Goal: Navigation & Orientation: Find specific page/section

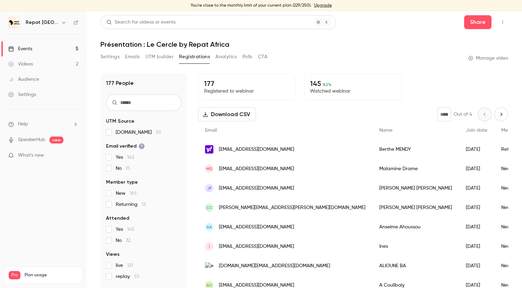
click at [40, 62] on link "Videos 2" at bounding box center [43, 64] width 87 height 15
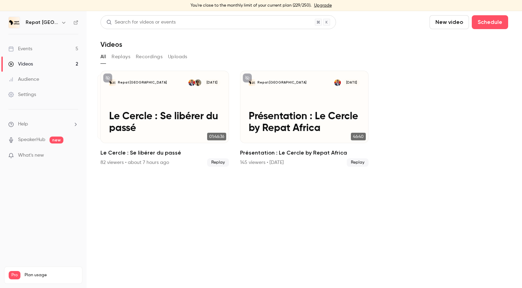
click at [35, 47] on link "Events 5" at bounding box center [43, 48] width 87 height 15
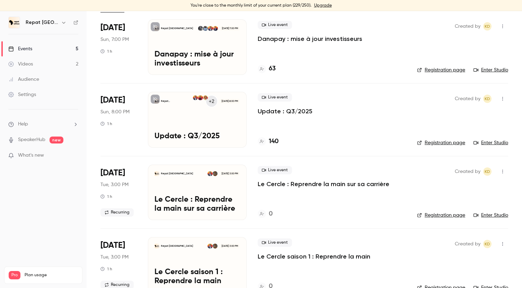
scroll to position [52, 0]
click at [275, 139] on h4 "140" at bounding box center [274, 141] width 10 height 9
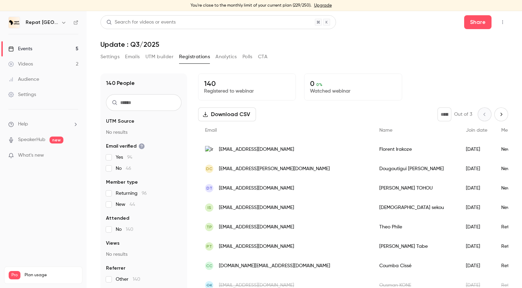
click at [152, 103] on input "text" at bounding box center [144, 102] width 76 height 17
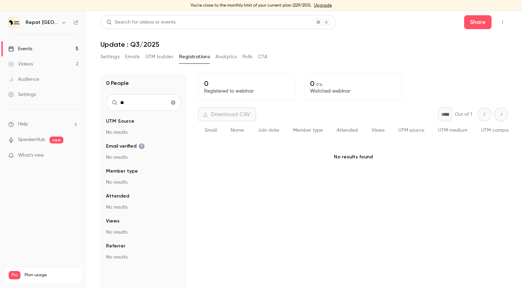
type input "*"
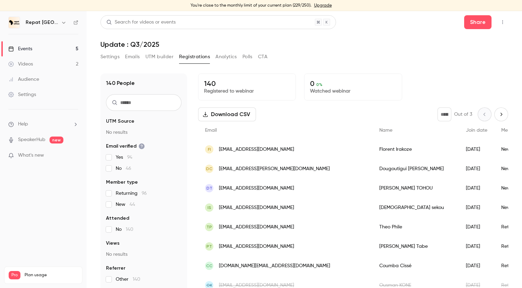
click at [55, 61] on link "Videos 2" at bounding box center [43, 64] width 87 height 15
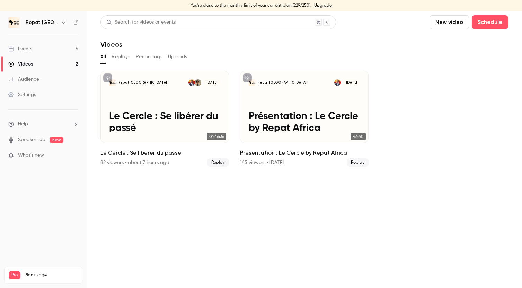
click at [59, 47] on link "Events 5" at bounding box center [43, 48] width 87 height 15
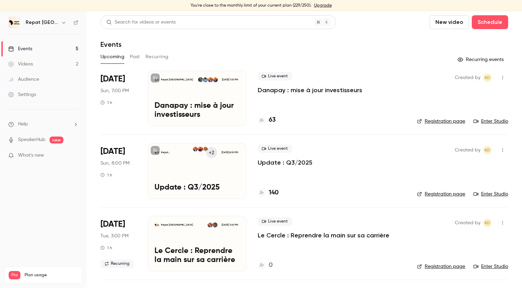
scroll to position [0, 0]
click at [273, 119] on h4 "63" at bounding box center [272, 119] width 7 height 9
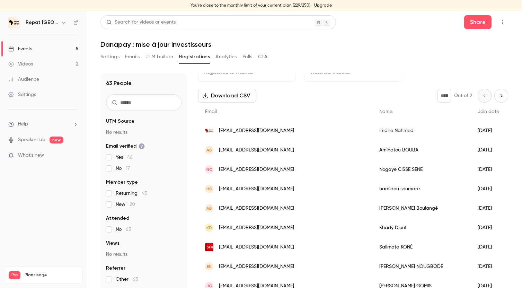
scroll to position [19, 0]
click at [55, 51] on link "Events 5" at bounding box center [43, 48] width 87 height 15
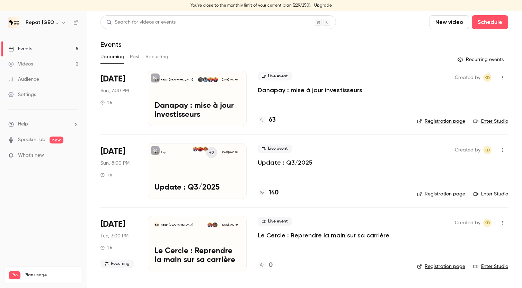
click at [29, 59] on link "Videos 2" at bounding box center [43, 64] width 87 height 15
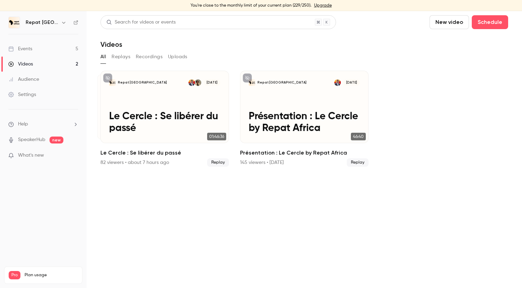
click at [29, 47] on div "Events" at bounding box center [20, 48] width 24 height 7
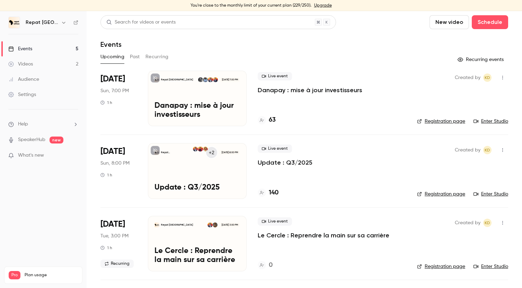
click at [30, 62] on div "Videos" at bounding box center [20, 64] width 25 height 7
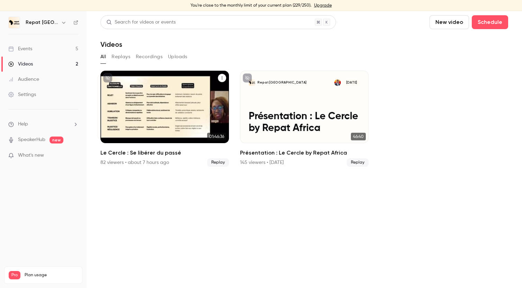
click at [154, 101] on div "Repat [GEOGRAPHIC_DATA] [DATE] Le Cercle : Se libérer du passé" at bounding box center [165, 107] width 129 height 72
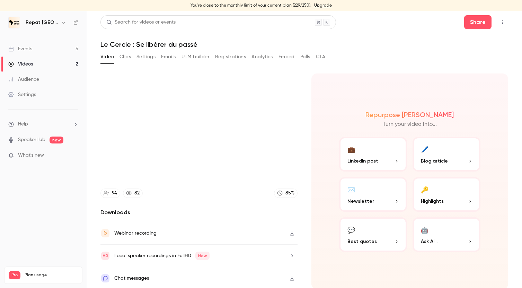
scroll to position [1, 0]
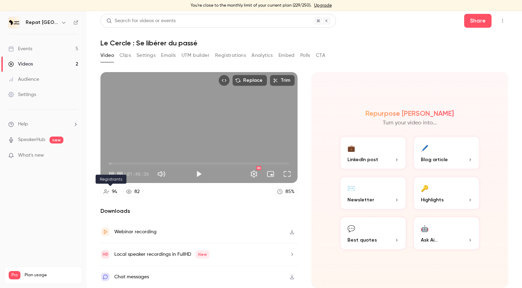
click at [118, 190] on link "94" at bounding box center [111, 191] width 20 height 9
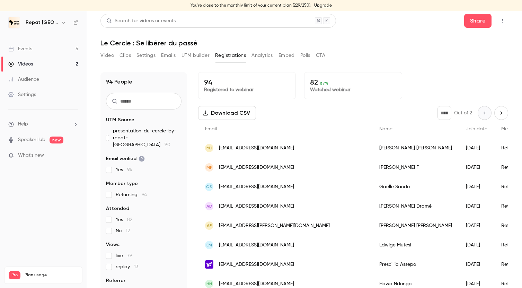
click at [139, 100] on input "text" at bounding box center [144, 101] width 76 height 17
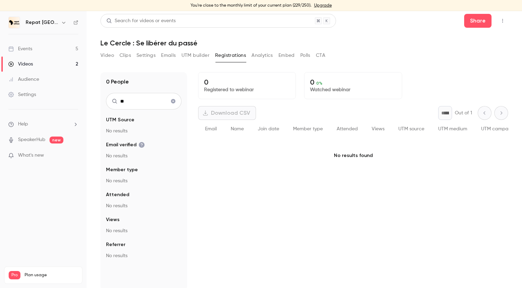
type input "*"
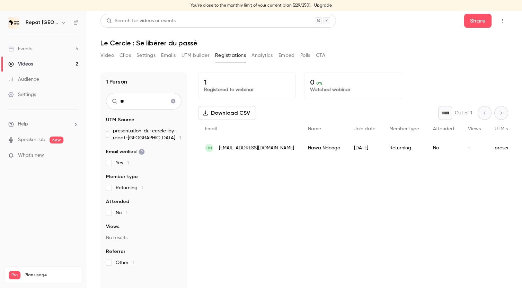
type input "*"
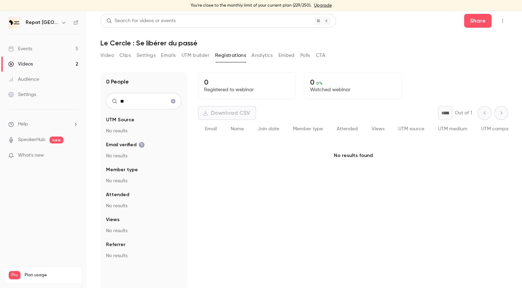
type input "*"
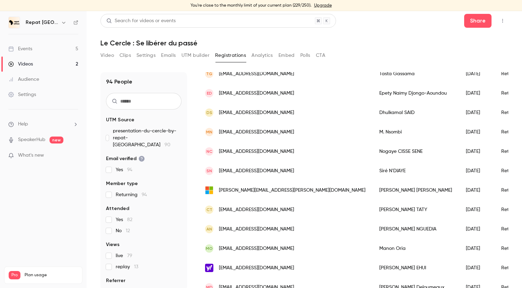
scroll to position [567, 0]
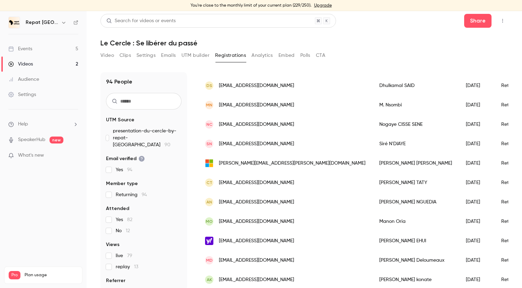
click at [156, 101] on input "text" at bounding box center [144, 101] width 76 height 17
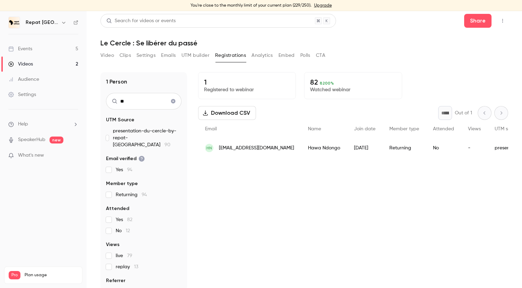
scroll to position [0, 0]
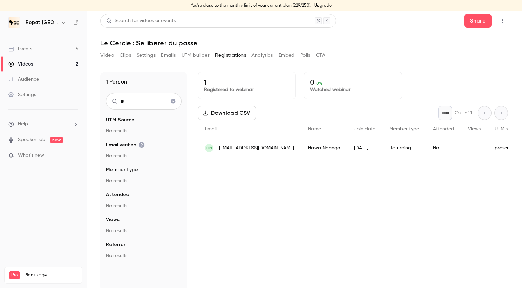
type input "*"
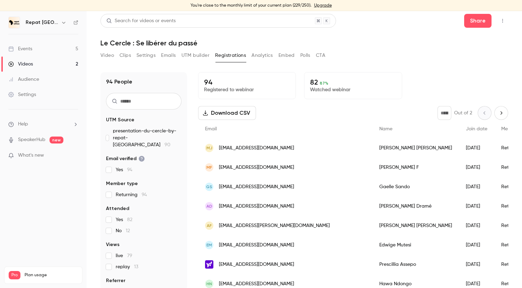
click at [222, 84] on p "94" at bounding box center [247, 82] width 86 height 8
click at [204, 58] on button "UTM builder" at bounding box center [196, 55] width 28 height 11
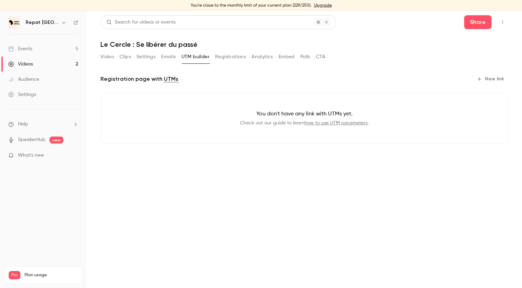
click at [229, 58] on button "Registrations" at bounding box center [230, 56] width 31 height 11
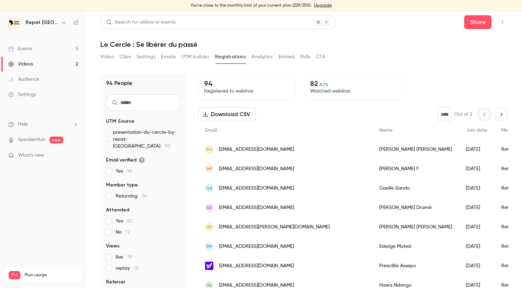
click at [130, 97] on input "text" at bounding box center [144, 102] width 76 height 17
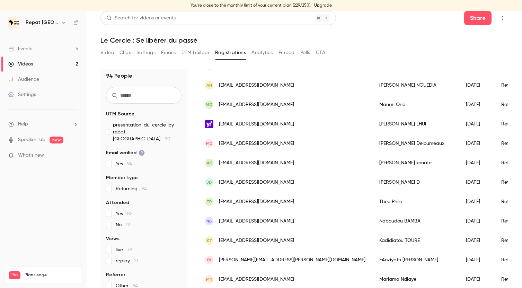
scroll to position [818, 0]
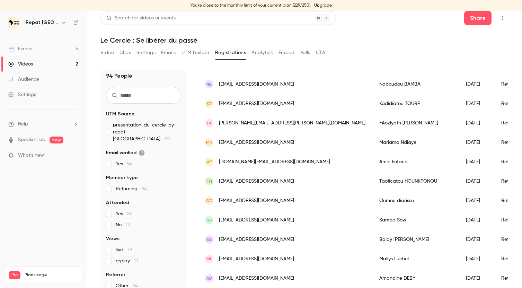
click at [44, 46] on link "Events 5" at bounding box center [43, 48] width 87 height 15
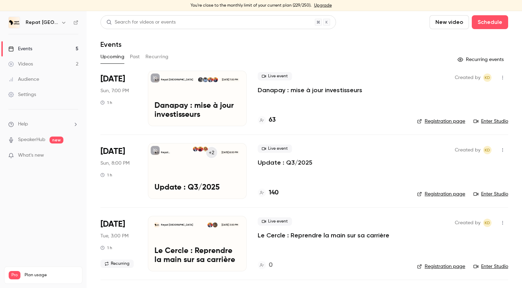
click at [45, 60] on link "Videos 2" at bounding box center [43, 64] width 87 height 15
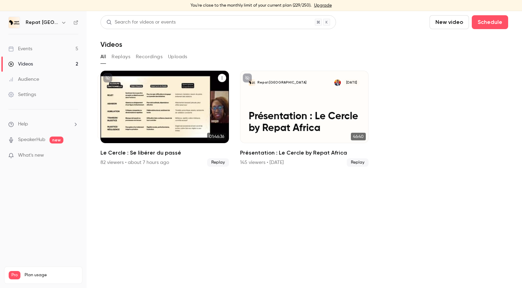
click at [157, 108] on div "Repat [GEOGRAPHIC_DATA] [DATE] Le Cercle : Se libérer du passé" at bounding box center [165, 107] width 129 height 72
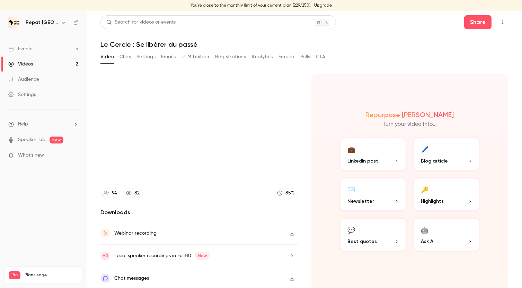
click at [194, 118] on video at bounding box center [199, 128] width 197 height 111
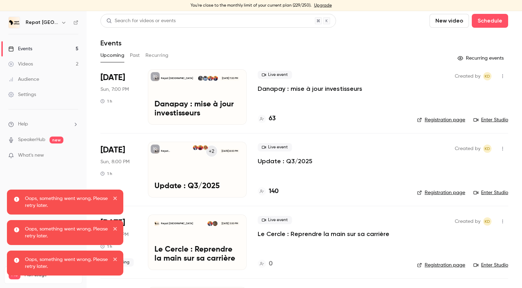
click at [50, 58] on link "Videos 2" at bounding box center [43, 64] width 87 height 15
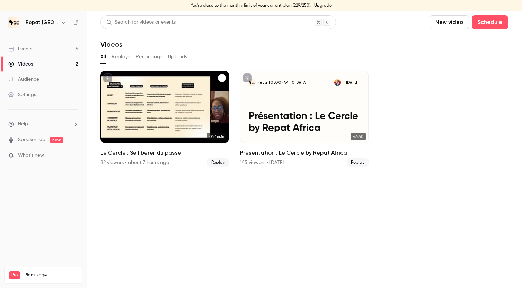
click at [204, 97] on div "Repat [GEOGRAPHIC_DATA] [DATE] Le Cercle : Se libérer du passé" at bounding box center [165, 107] width 129 height 72
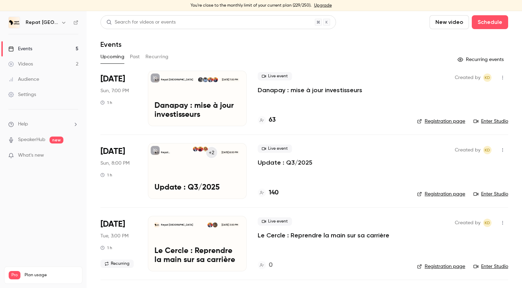
click at [37, 60] on link "Videos 2" at bounding box center [43, 64] width 87 height 15
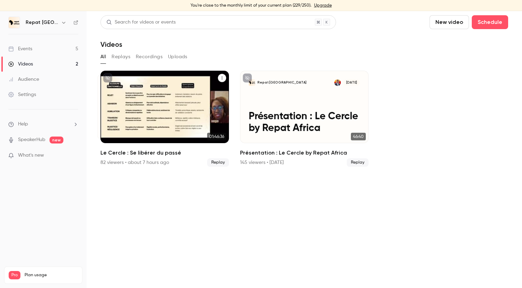
click at [184, 96] on div "Repat [GEOGRAPHIC_DATA] [DATE] Le Cercle : Se libérer du passé" at bounding box center [165, 107] width 129 height 72
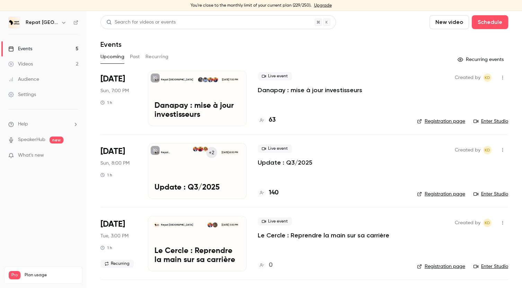
click at [59, 63] on link "Videos 2" at bounding box center [43, 64] width 87 height 15
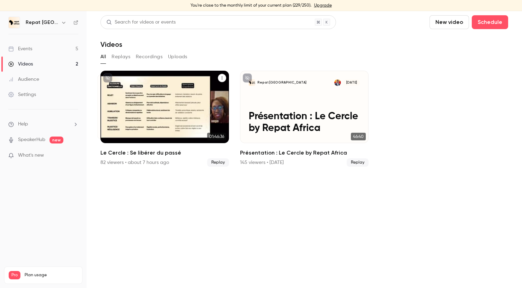
click at [215, 162] on span "Replay" at bounding box center [218, 162] width 22 height 8
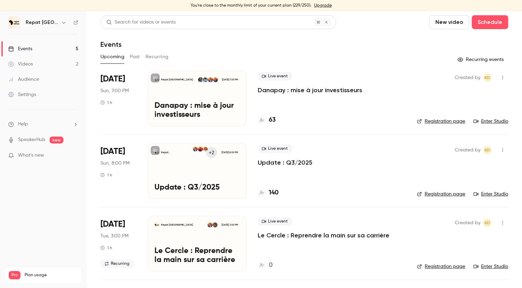
click at [28, 50] on div "Events" at bounding box center [20, 48] width 24 height 7
click at [27, 64] on div "Videos" at bounding box center [20, 64] width 25 height 7
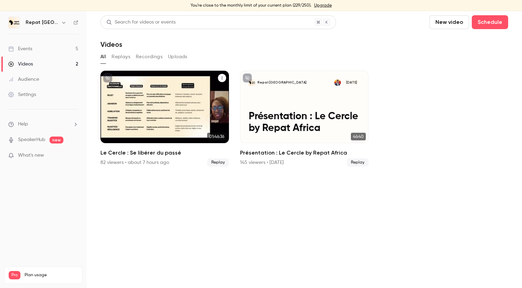
click at [222, 78] on icon "Le Cercle : Se libérer du passé" at bounding box center [222, 78] width 1 height 3
click at [176, 64] on div at bounding box center [261, 144] width 522 height 288
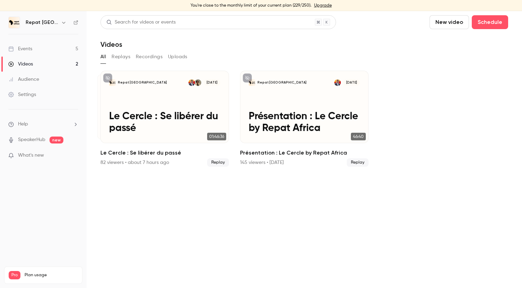
click at [125, 54] on button "Replays" at bounding box center [121, 56] width 19 height 11
